Goal: Use online tool/utility: Utilize a website feature to perform a specific function

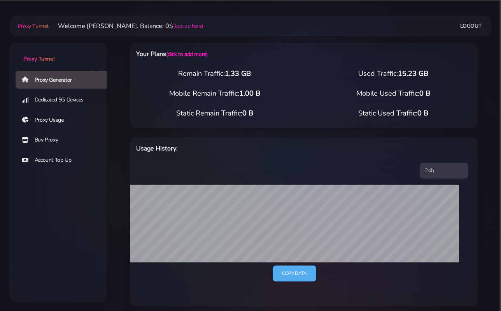
click at [46, 142] on link "Buy Proxy" at bounding box center [64, 140] width 97 height 18
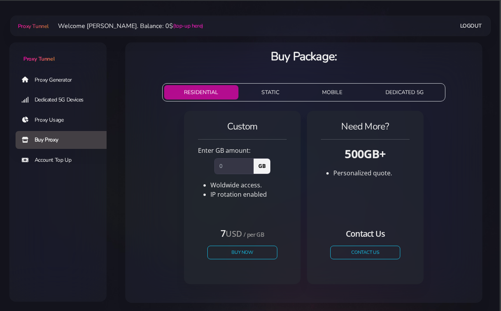
click at [44, 123] on link "Proxy Usage" at bounding box center [64, 120] width 97 height 18
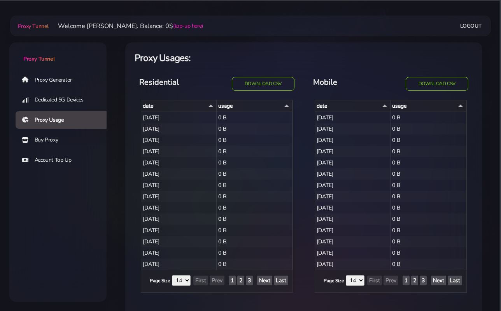
select select "14"
click at [55, 79] on link "Proxy Generator" at bounding box center [64, 80] width 97 height 18
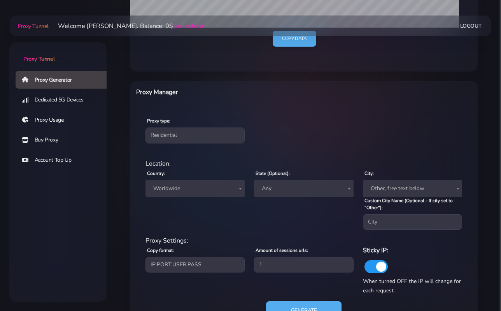
scroll to position [268, 0]
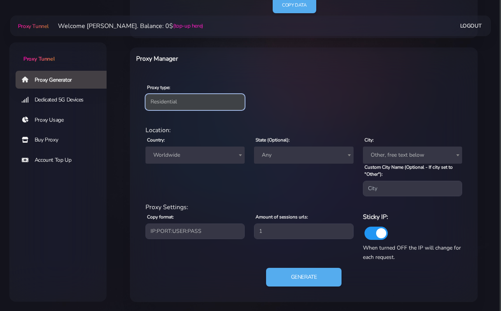
click at [187, 101] on select "Residential Static Mobile" at bounding box center [194, 102] width 99 height 16
click at [193, 152] on span "Worldwide" at bounding box center [195, 155] width 90 height 11
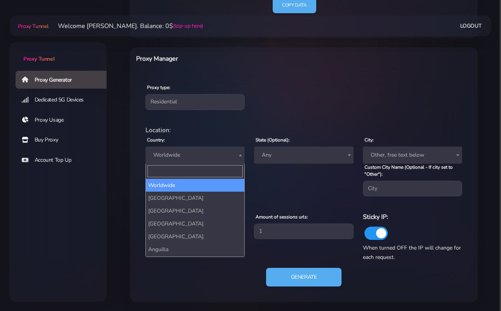
click at [188, 176] on input "Search" at bounding box center [194, 171] width 95 height 12
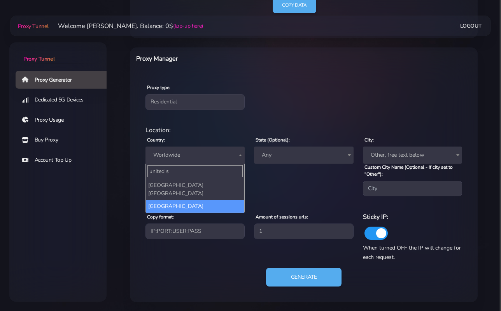
type input "united s"
select select "US"
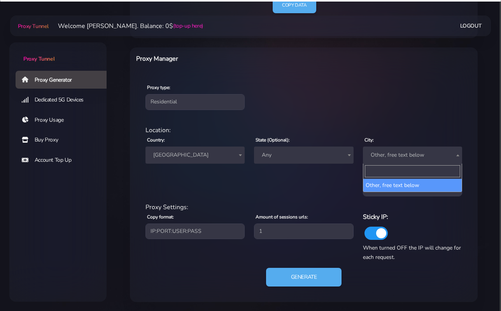
click at [368, 152] on span "Other, free text below" at bounding box center [412, 155] width 90 height 11
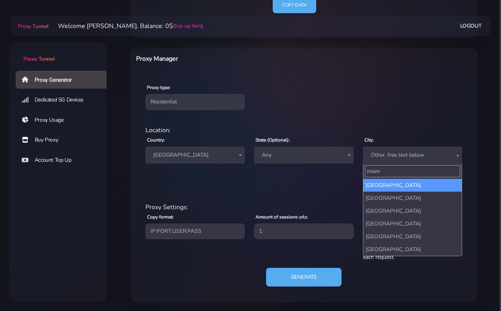
type input "[GEOGRAPHIC_DATA]"
select select "[GEOGRAPHIC_DATA]"
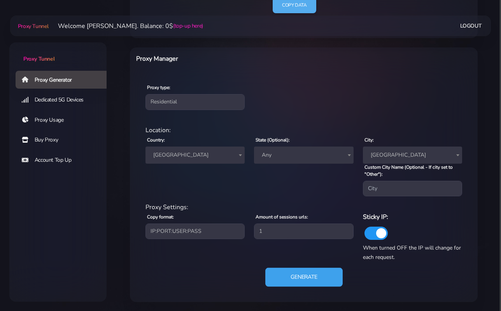
click at [290, 269] on button "Generate" at bounding box center [303, 277] width 77 height 19
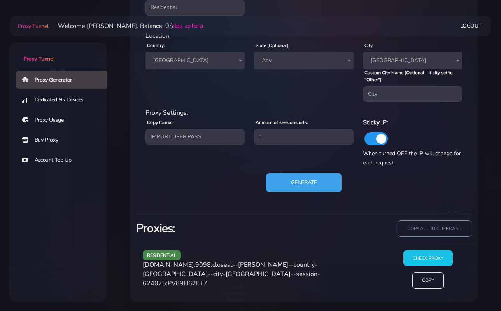
scroll to position [363, 0]
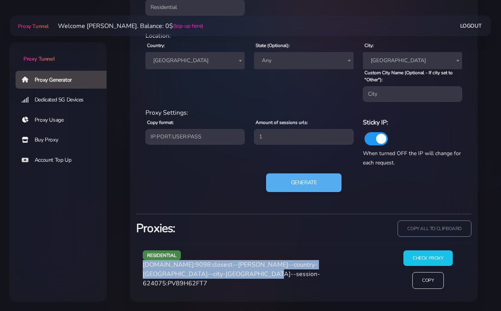
drag, startPoint x: 210, startPoint y: 273, endPoint x: 131, endPoint y: 262, distance: 80.1
click at [131, 262] on div "residential [DOMAIN_NAME]:9098:closest--[PERSON_NAME]--country-[GEOGRAPHIC_DATA…" at bounding box center [303, 272] width 345 height 59
click at [148, 269] on div "residential [DOMAIN_NAME]:9098:closest--[PERSON_NAME]--country-[GEOGRAPHIC_DATA…" at bounding box center [262, 272] width 248 height 45
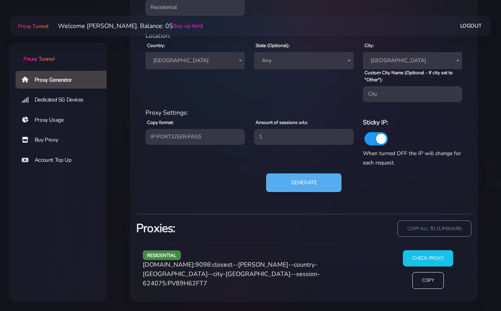
click at [415, 251] on input "Check Proxy" at bounding box center [428, 258] width 50 height 16
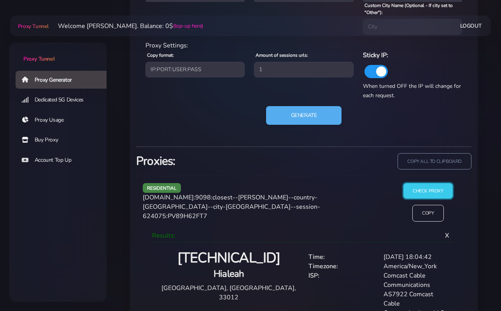
scroll to position [453, 0]
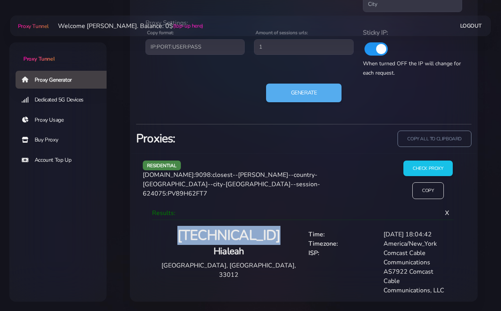
drag, startPoint x: 285, startPoint y: 232, endPoint x: 176, endPoint y: 232, distance: 108.5
click at [176, 232] on h2 "[TECHNICAL_ID]" at bounding box center [228, 236] width 141 height 18
copy h2 "[TECHNICAL_ID]"
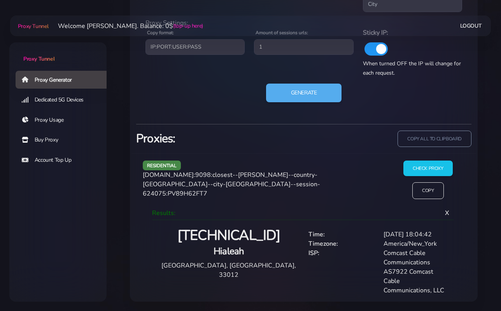
click at [232, 124] on hr at bounding box center [303, 124] width 335 height 0
